Goal: Task Accomplishment & Management: Complete application form

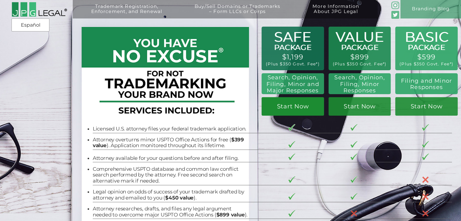
click at [313, 105] on link "Start Now" at bounding box center [293, 106] width 62 height 18
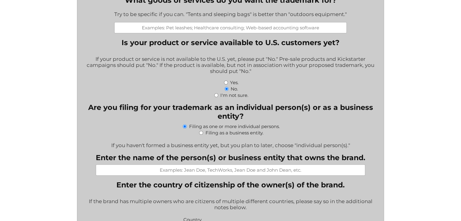
scroll to position [314, 0]
